Goal: Task Accomplishment & Management: Manage account settings

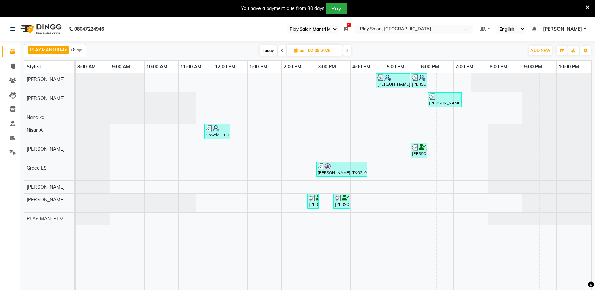
select select "89"
click at [565, 28] on span "[PERSON_NAME]" at bounding box center [562, 29] width 39 height 7
click at [550, 62] on link "Sign out" at bounding box center [552, 63] width 62 height 10
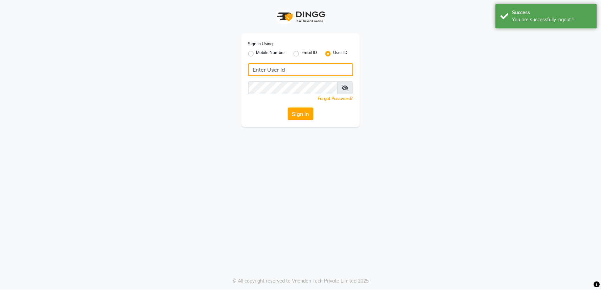
click at [293, 72] on input "Username" at bounding box center [300, 69] width 105 height 13
click at [260, 73] on input "Username" at bounding box center [300, 69] width 105 height 13
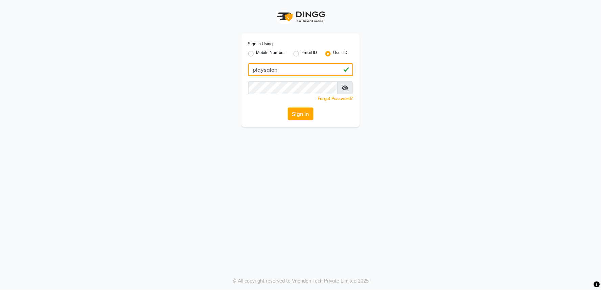
type input "playsalon"
click at [257, 104] on div "Sign In Using: Mobile Number Email ID User ID playsalon Remember me Forgot Pass…" at bounding box center [300, 80] width 118 height 94
click at [295, 111] on button "Sign In" at bounding box center [301, 113] width 26 height 13
